Goal: Find specific page/section: Find specific page/section

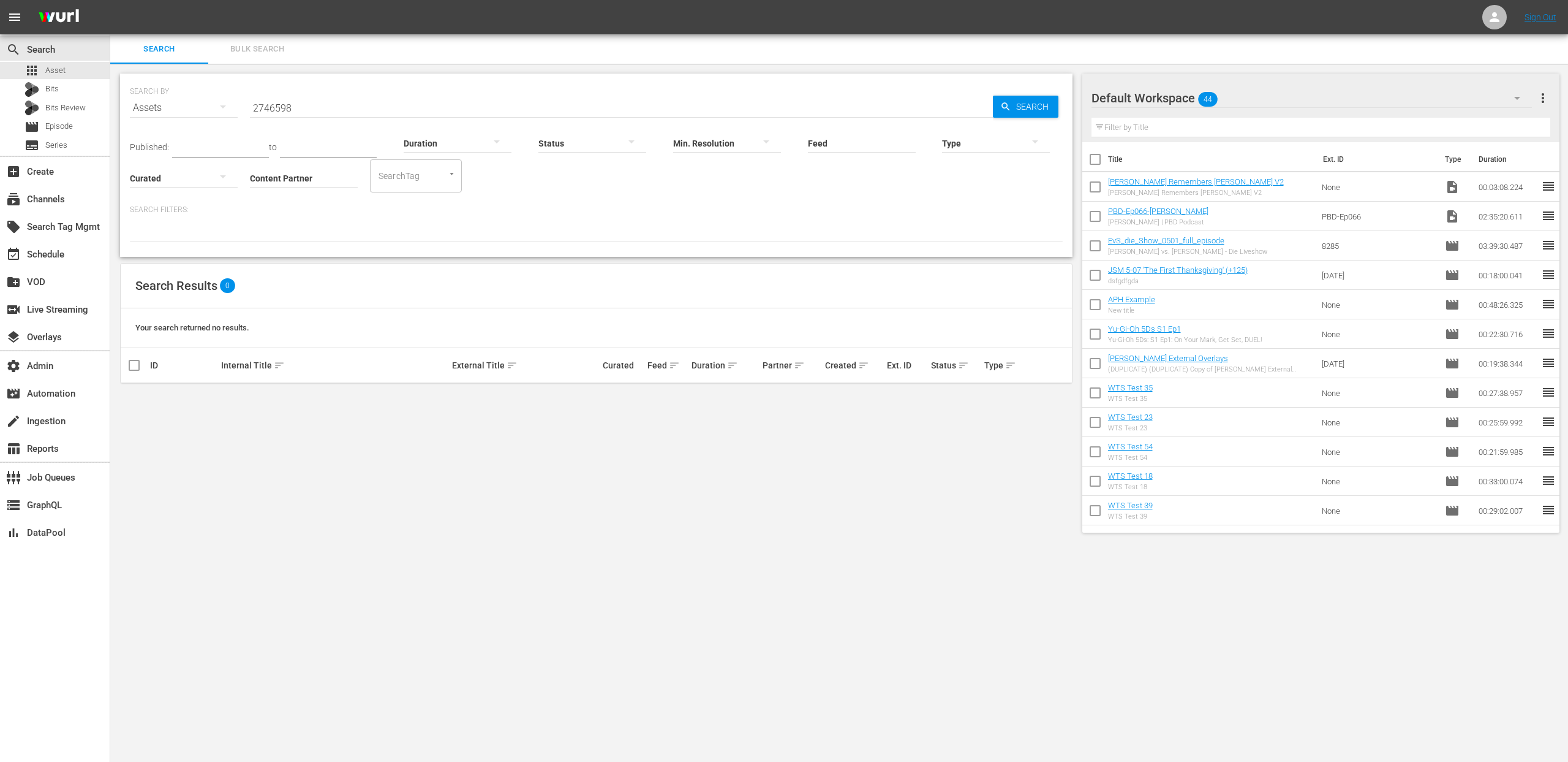
click at [283, 103] on input "2746598" at bounding box center [622, 108] width 743 height 29
click at [283, 104] on input "2746598" at bounding box center [622, 108] width 743 height 29
paste input "Raymond Blanc''s Kitchen Secrets - Game and Mushrooms"
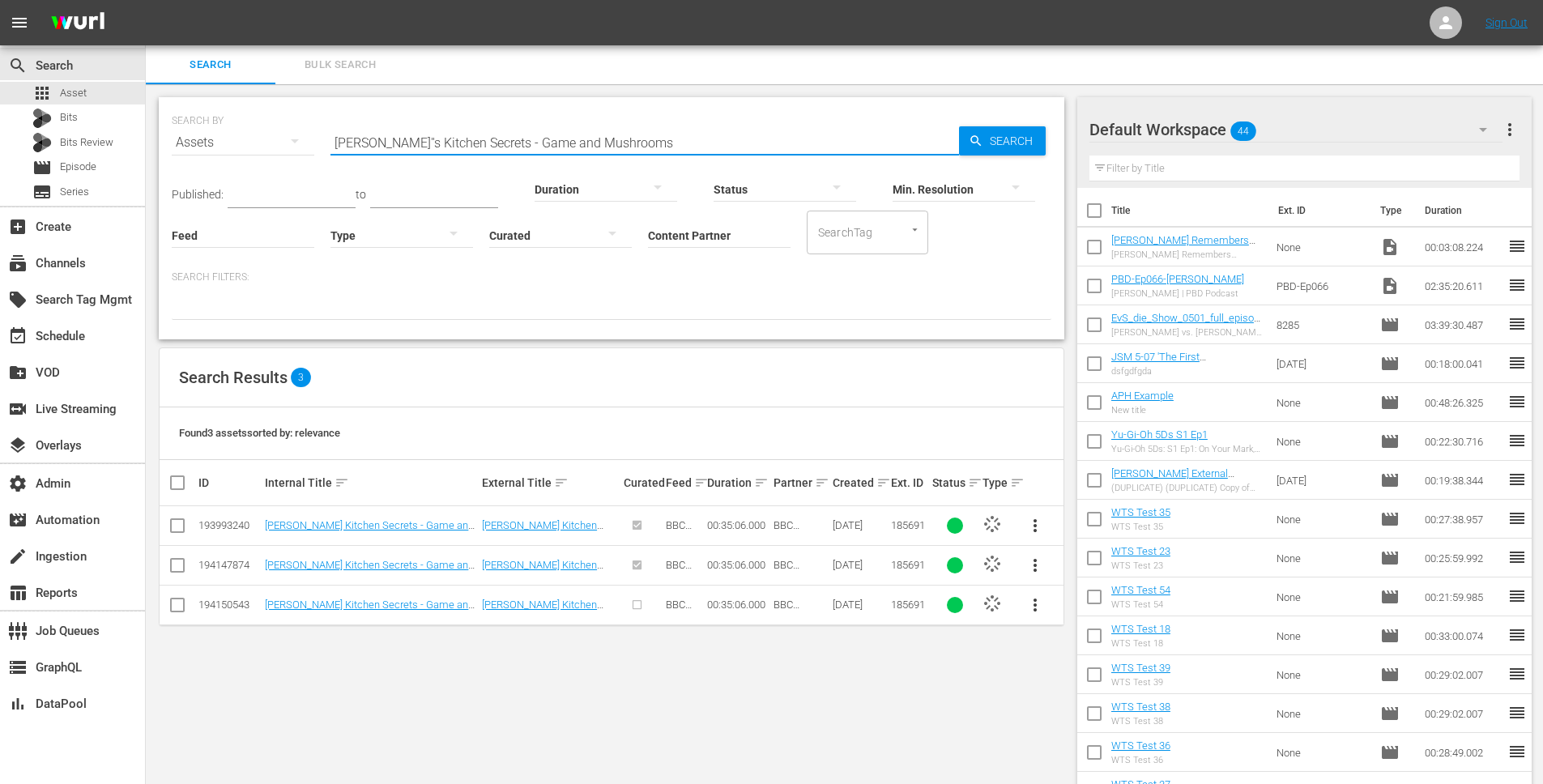
type input "Raymond Blanc''s Kitchen Secrets - Game and Mushrooms"
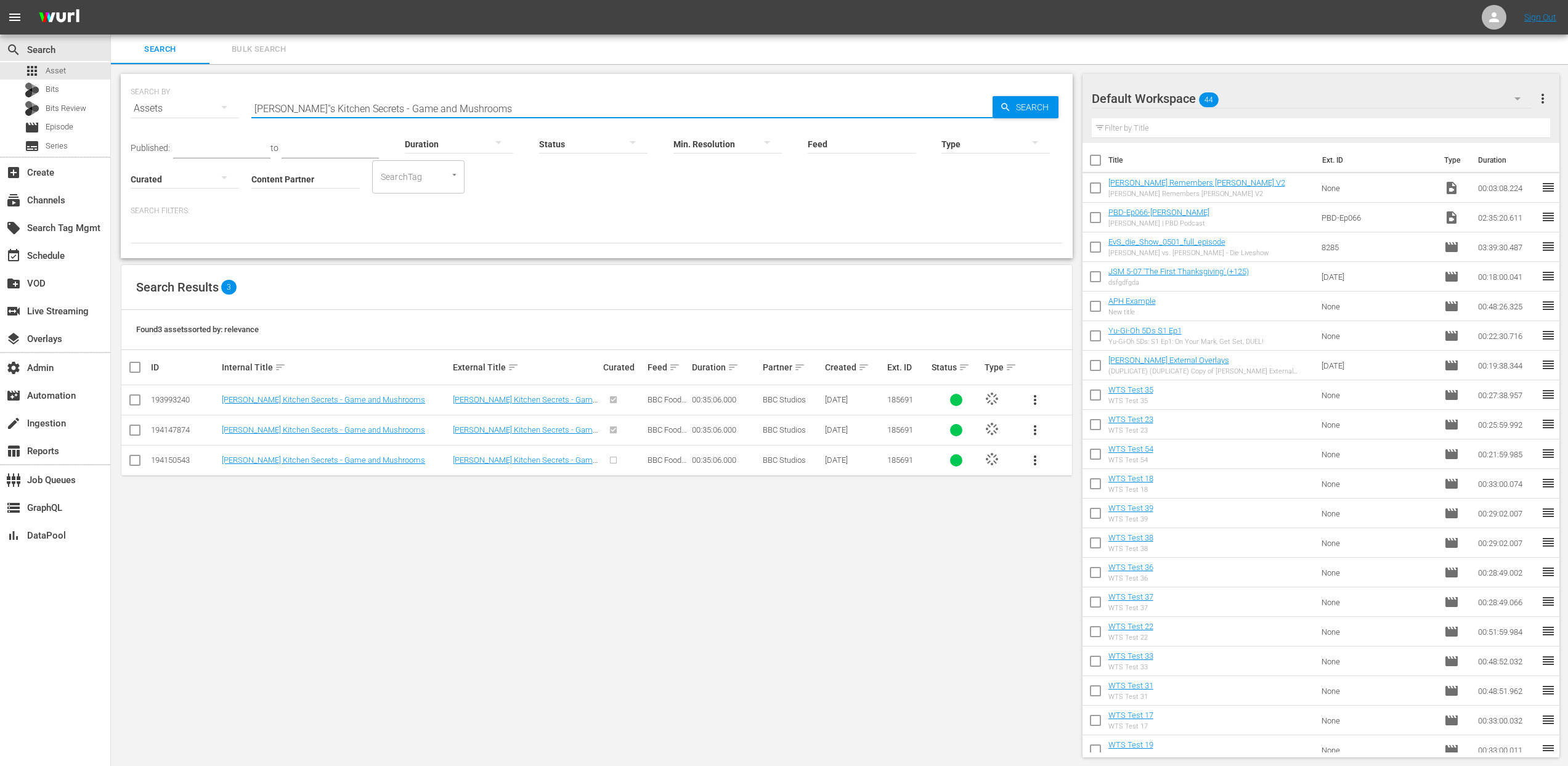
click at [260, 48] on span "Bulk Search" at bounding box center [259, 49] width 84 height 14
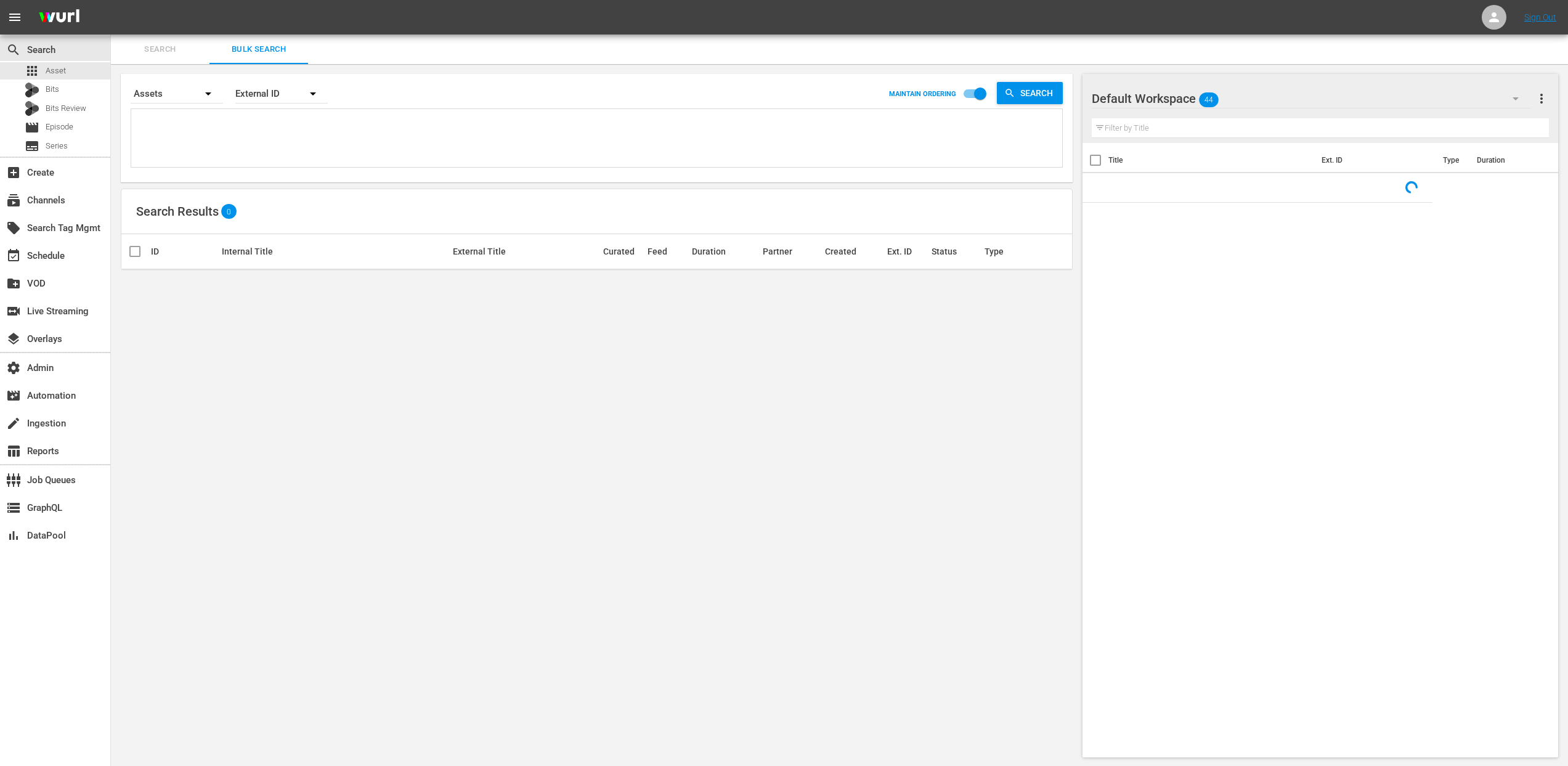
click at [229, 131] on textarea at bounding box center [598, 140] width 927 height 56
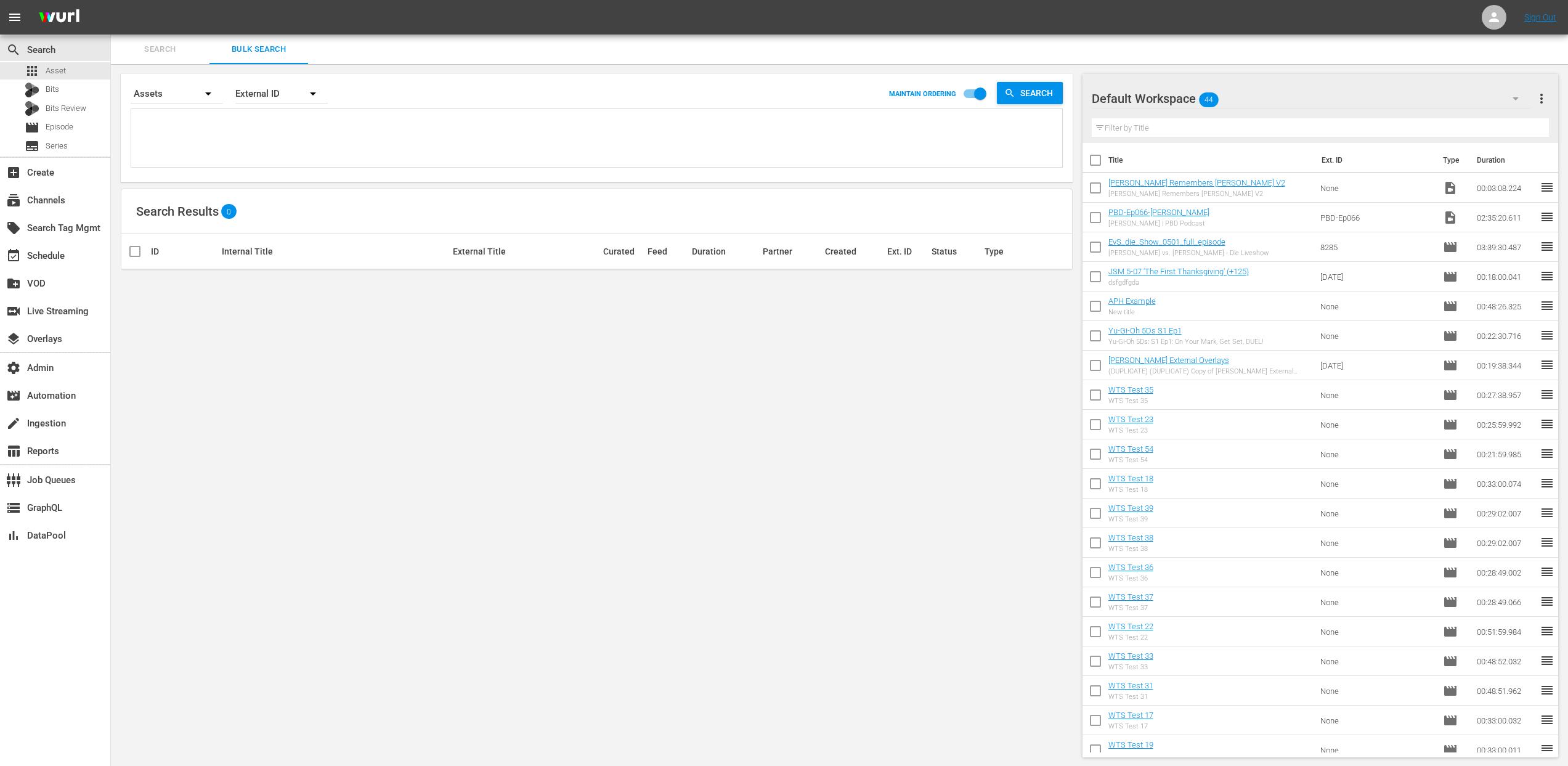
paste textarea "50243628"
type textarea "50243628"
click at [1038, 92] on span "Search" at bounding box center [1038, 93] width 47 height 22
click at [158, 94] on div "Assets" at bounding box center [177, 93] width 92 height 35
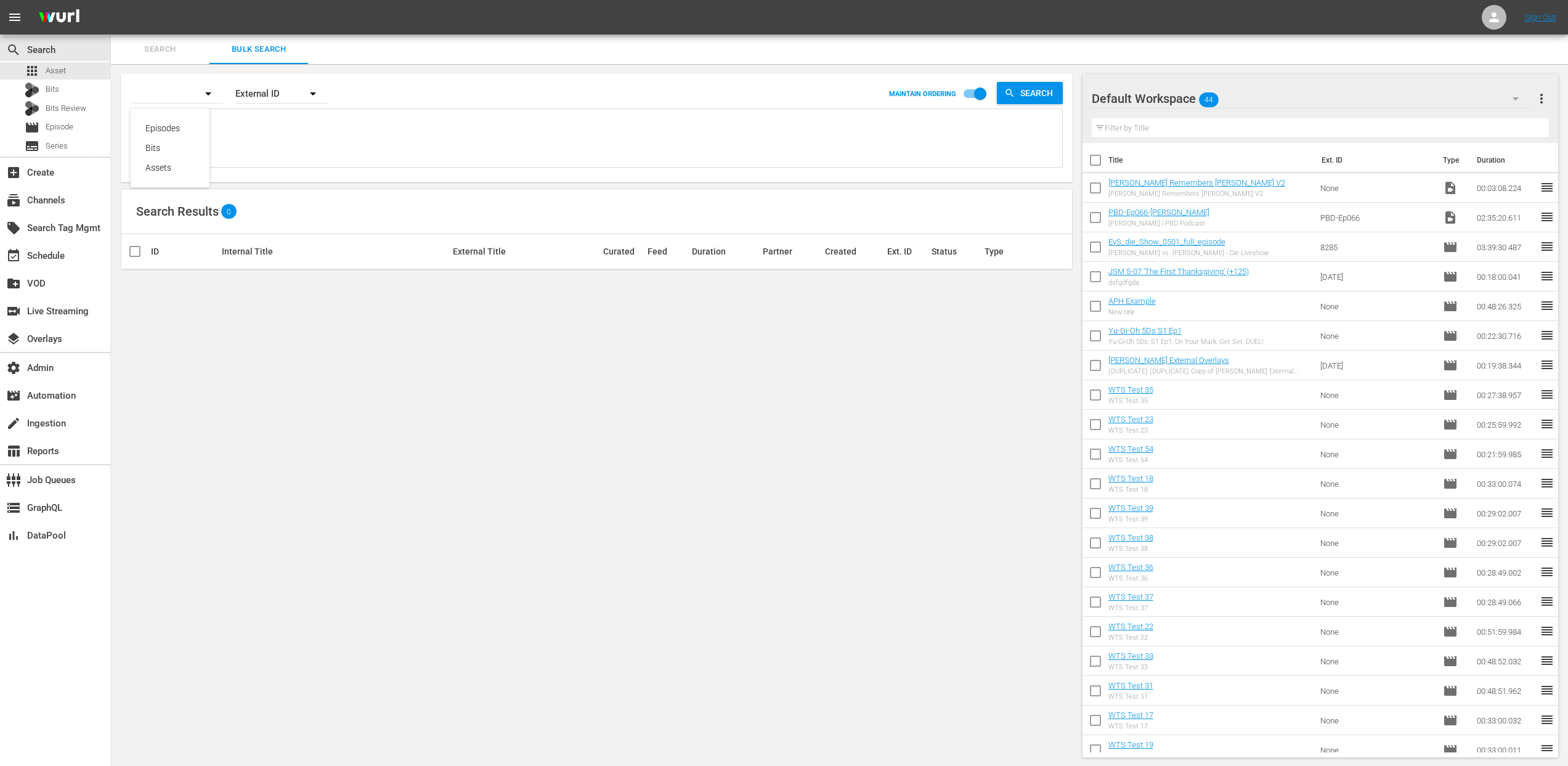
drag, startPoint x: 177, startPoint y: 48, endPoint x: 169, endPoint y: 51, distance: 8.5
click at [177, 49] on div "Episodes Bits Assets" at bounding box center [784, 383] width 1568 height 766
click at [158, 47] on div "Episodes Bits Assets" at bounding box center [784, 383] width 1568 height 766
click at [158, 52] on span "Search" at bounding box center [160, 49] width 84 height 14
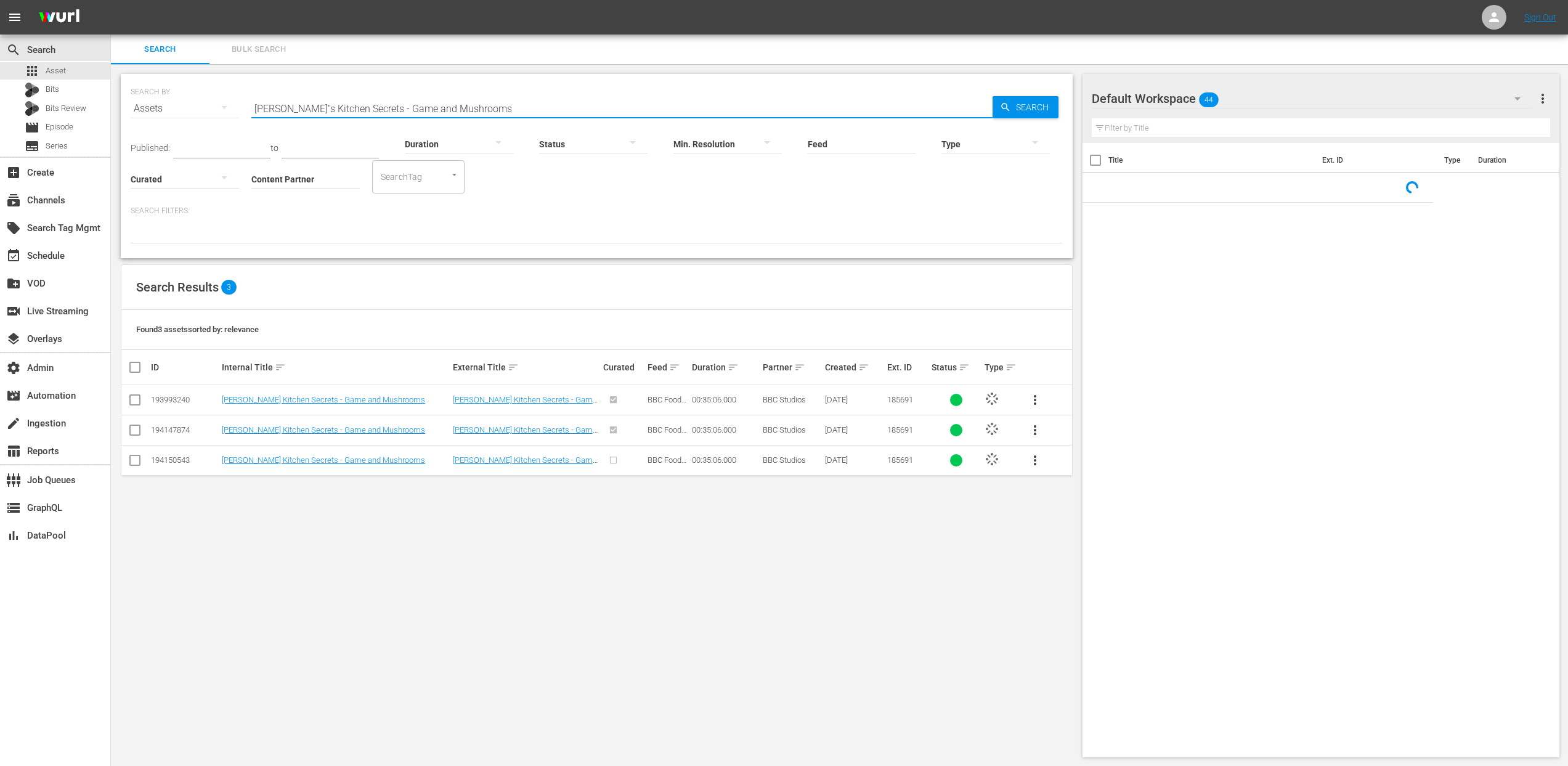
click at [296, 111] on input "Raymond Blanc''s Kitchen Secrets - Game and Mushrooms" at bounding box center [622, 108] width 741 height 29
click at [296, 113] on input "Raymond Blanc''s Kitchen Secrets - Game and Mushrooms" at bounding box center [622, 108] width 741 height 29
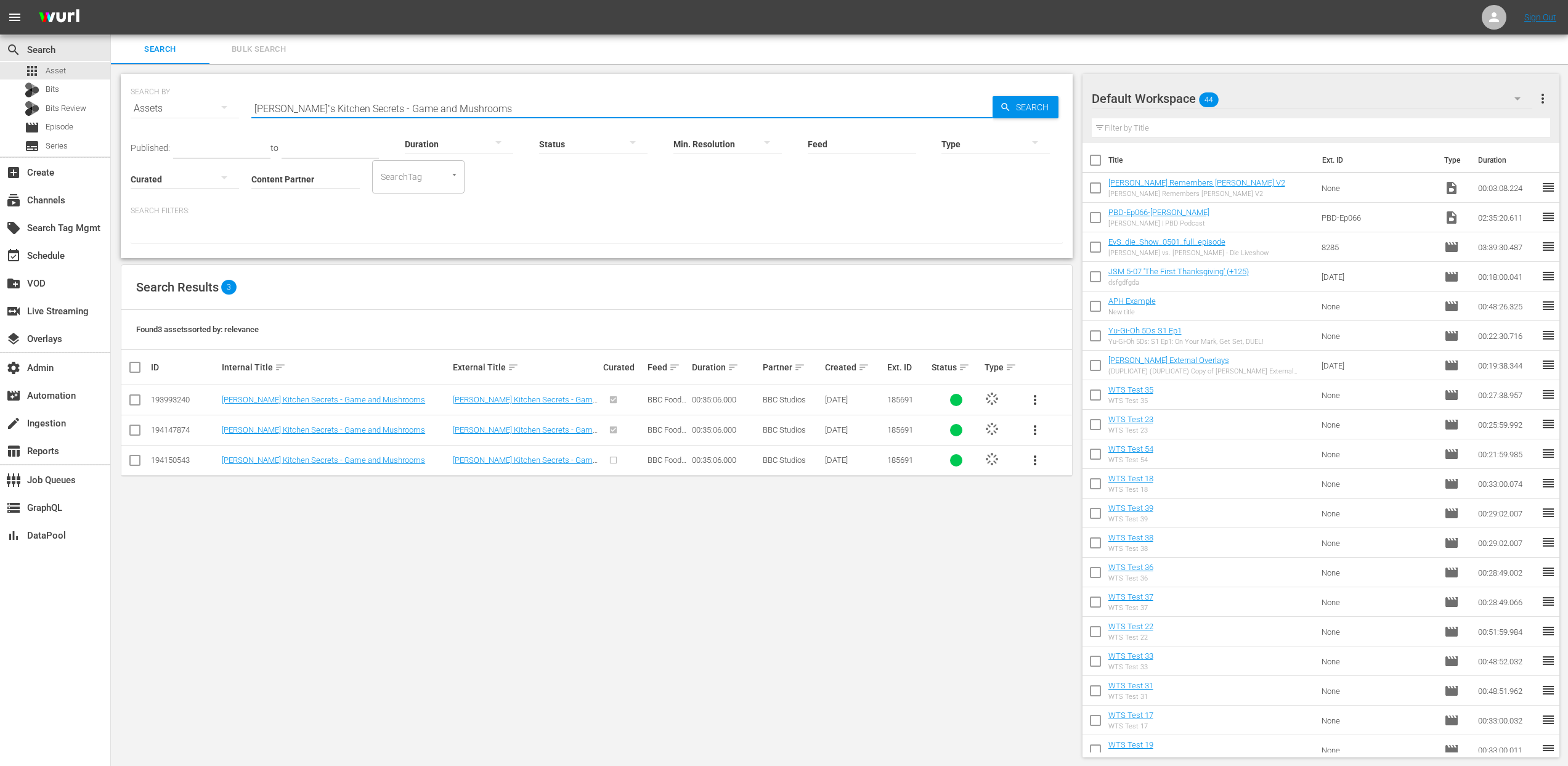
click at [297, 113] on input "Raymond Blanc''s Kitchen Secrets - Game and Mushrooms" at bounding box center [622, 108] width 741 height 29
click at [502, 111] on input "Raymond Blanc''s Kitchen Secrets - Game and Mushrooms" at bounding box center [622, 108] width 741 height 29
paste input "50243628"
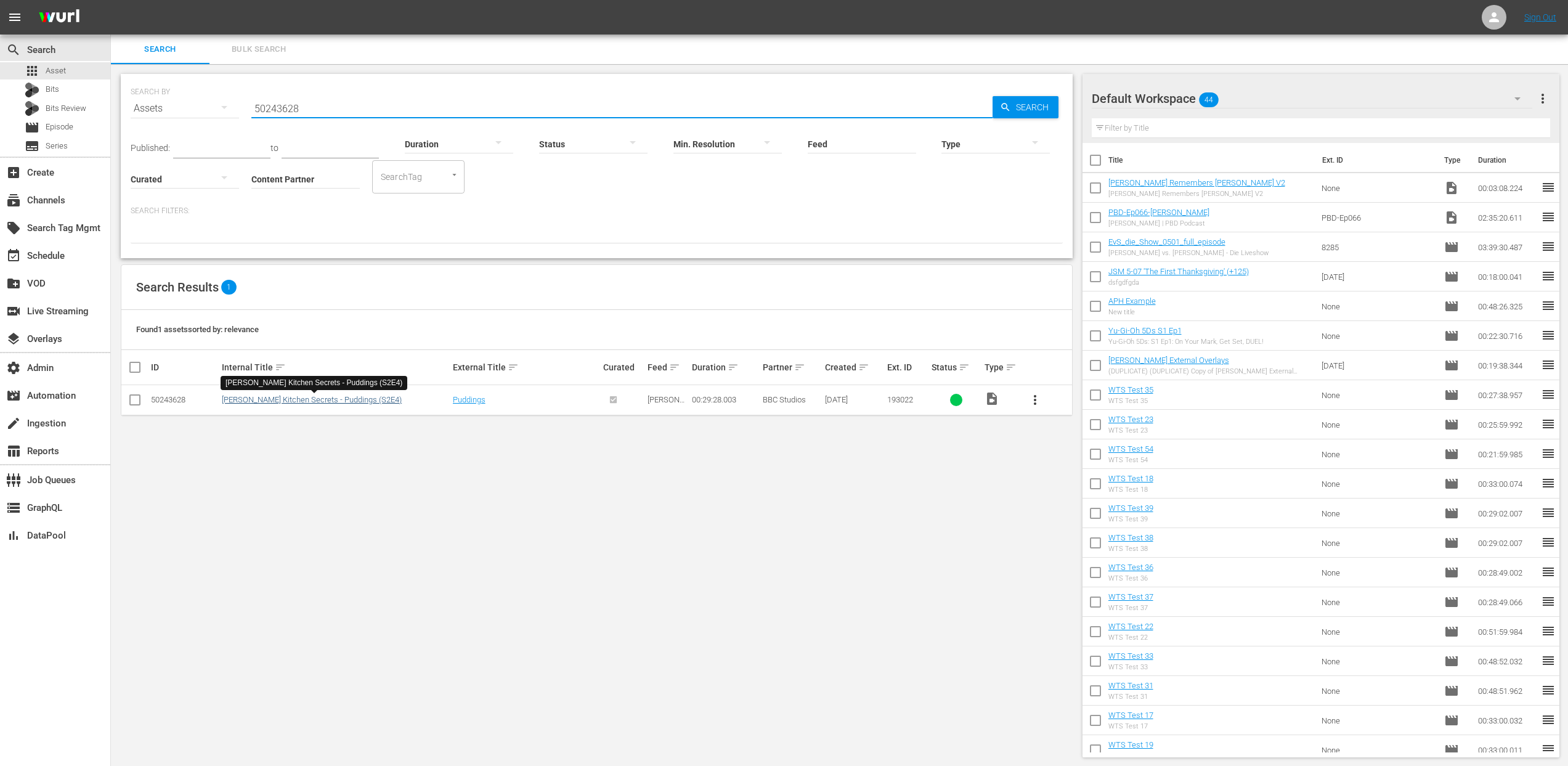
type input "50243628"
click at [264, 50] on span "Bulk Search" at bounding box center [259, 49] width 84 height 14
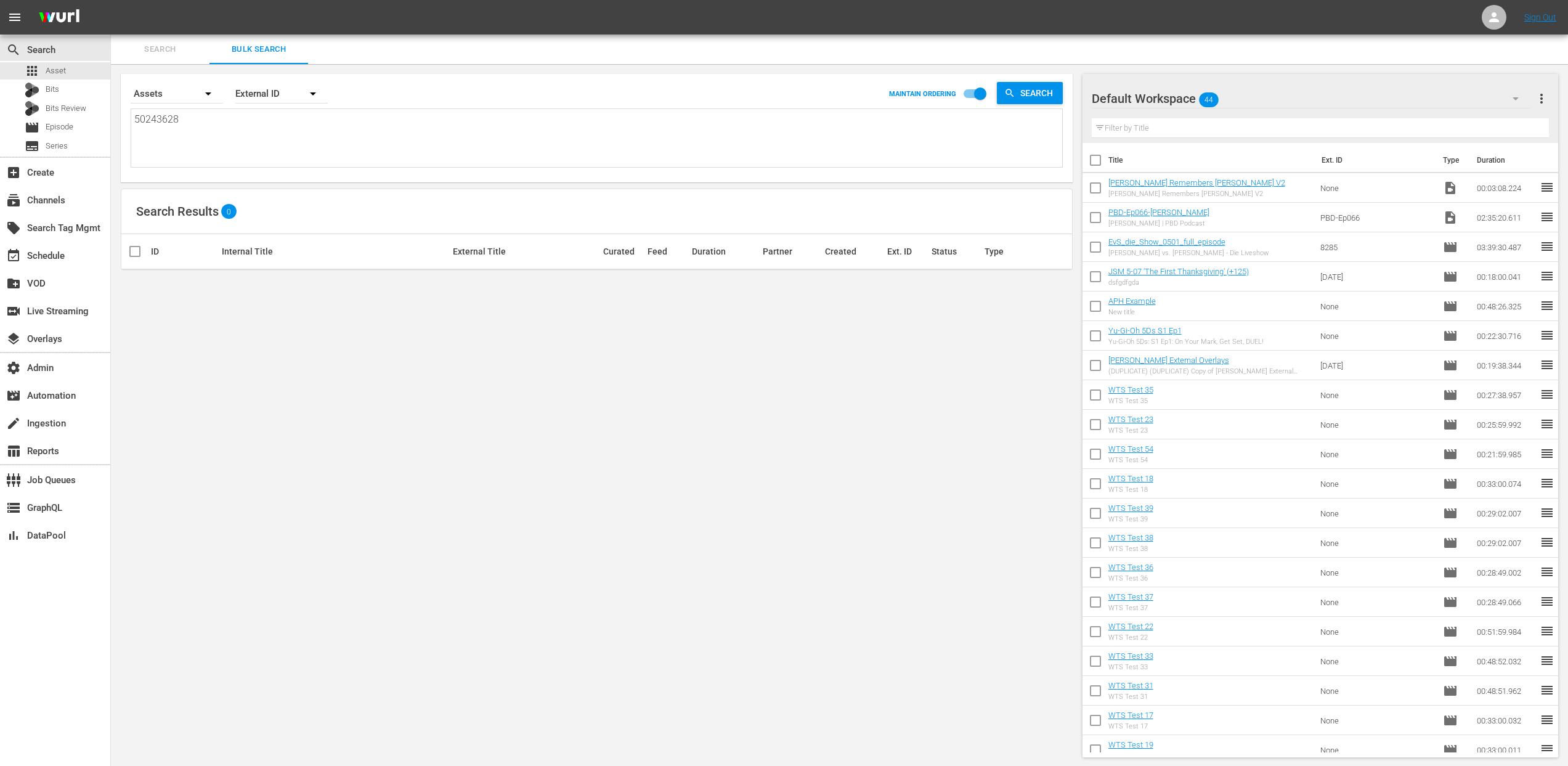
click at [152, 118] on textarea "50243628" at bounding box center [598, 140] width 927 height 56
click at [152, 119] on textarea "50243628" at bounding box center [598, 140] width 927 height 56
paste textarea "185691"
type textarea "185691"
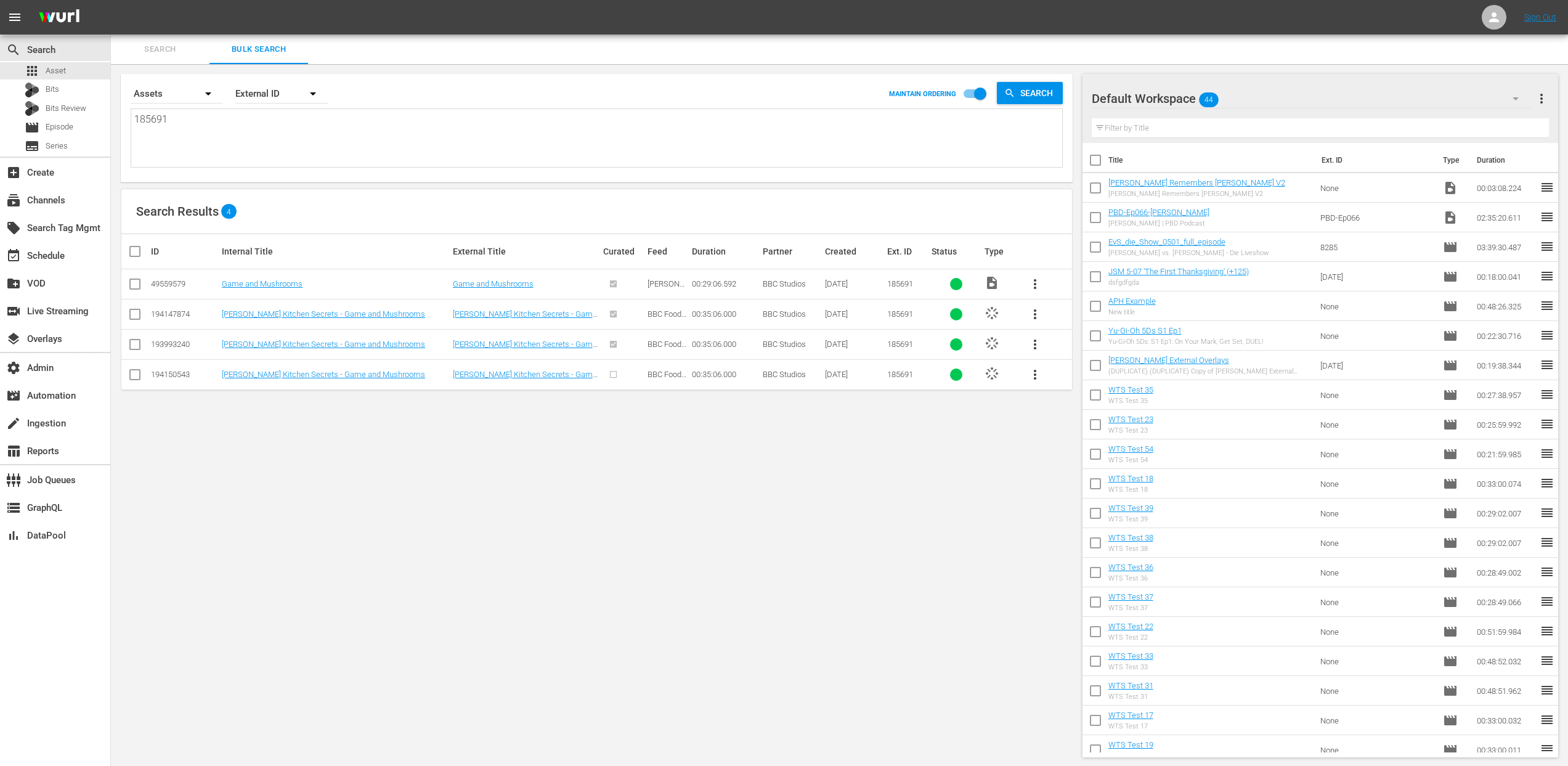
type textarea "185691"
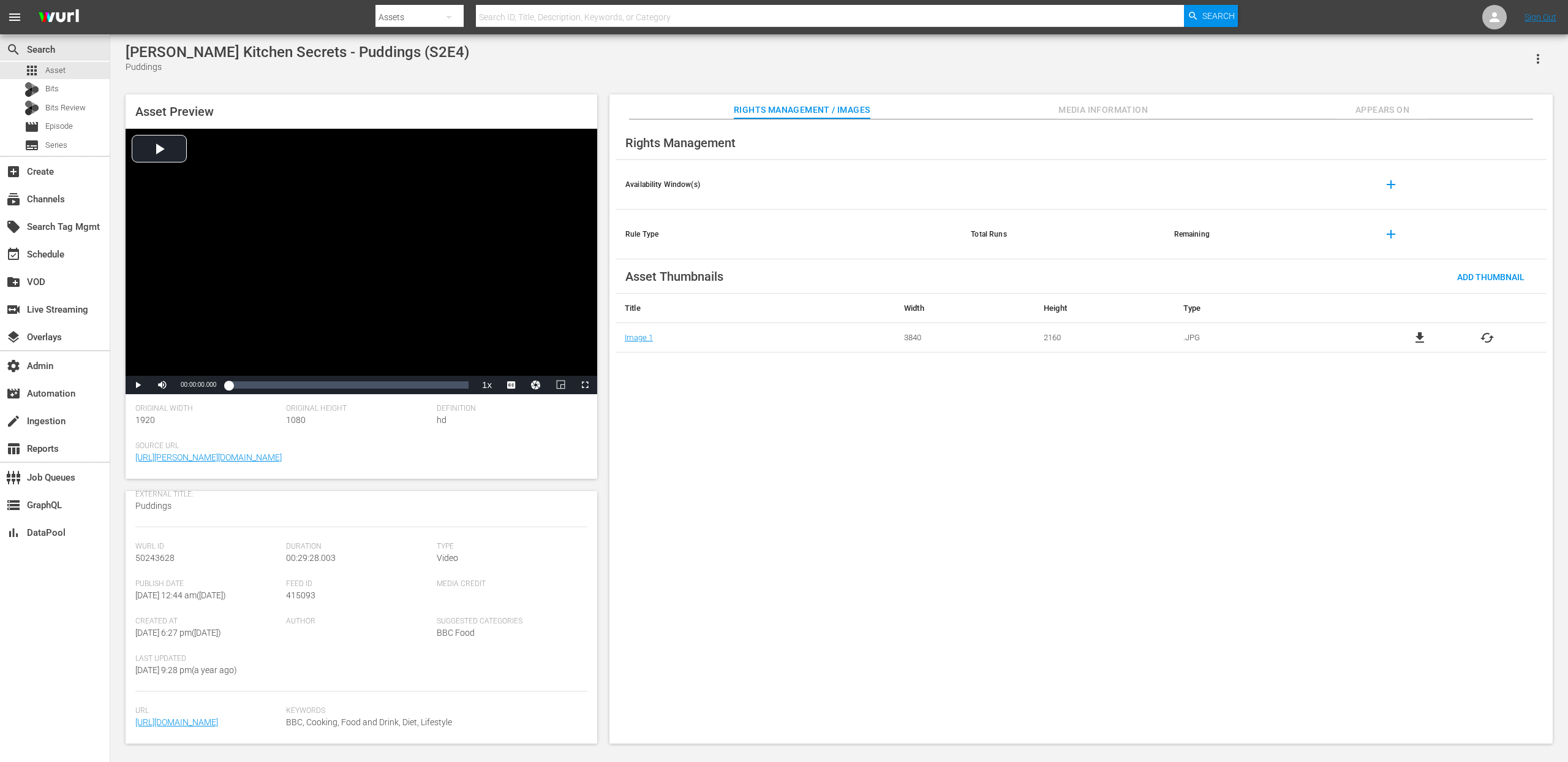
scroll to position [160, 0]
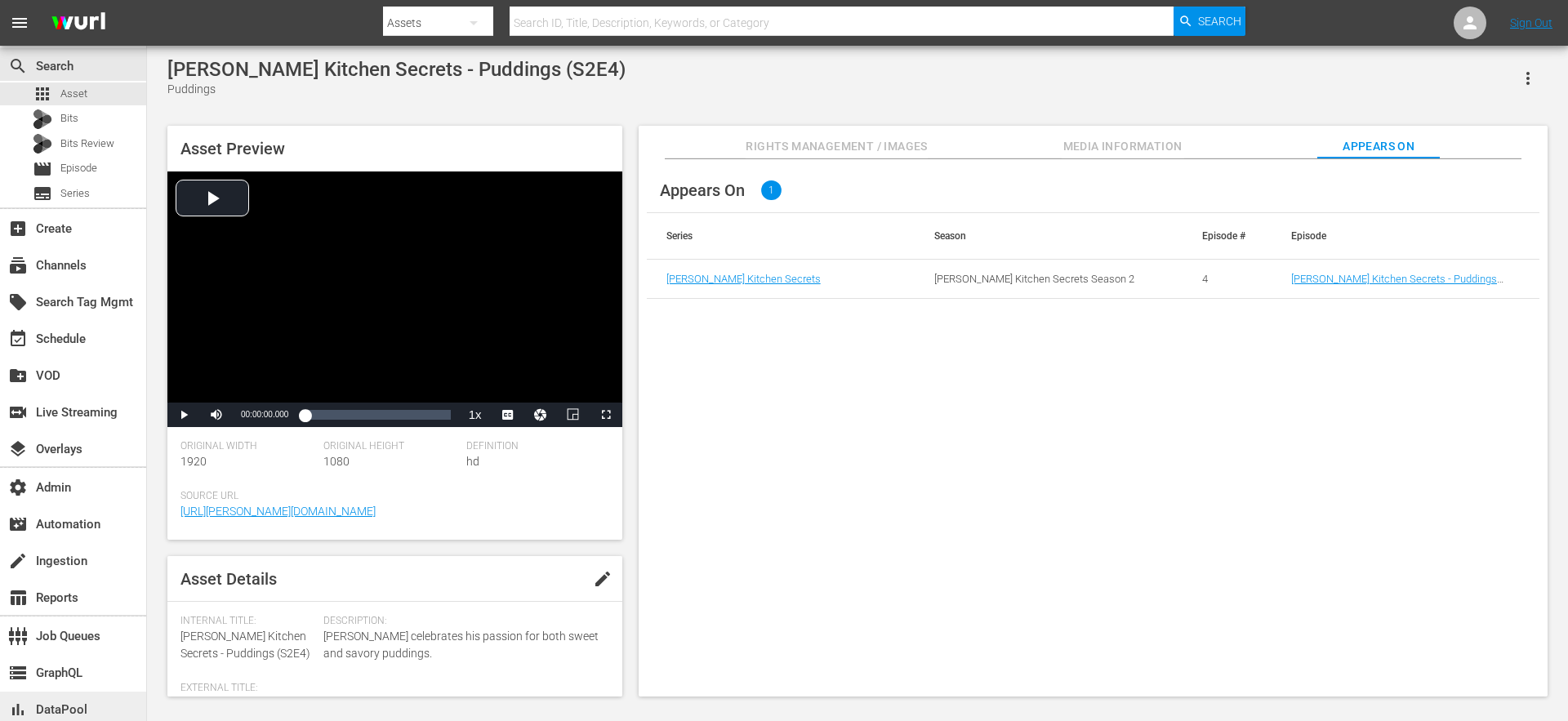
scroll to position [443, 0]
